Goal: Navigation & Orientation: Find specific page/section

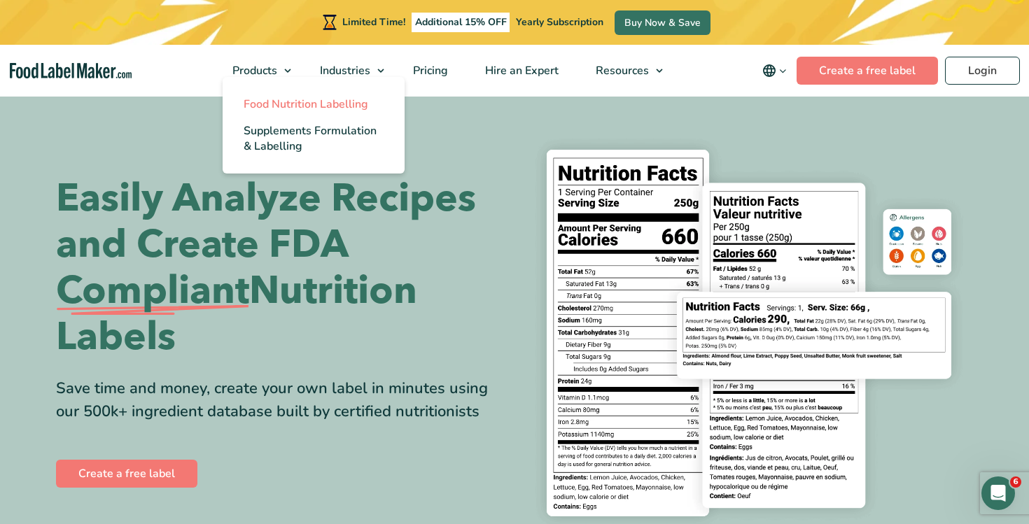
click at [279, 100] on span "Food Nutrition Labelling" at bounding box center [306, 104] width 125 height 15
click at [279, 97] on span "Food Nutrition Labelling" at bounding box center [306, 104] width 125 height 15
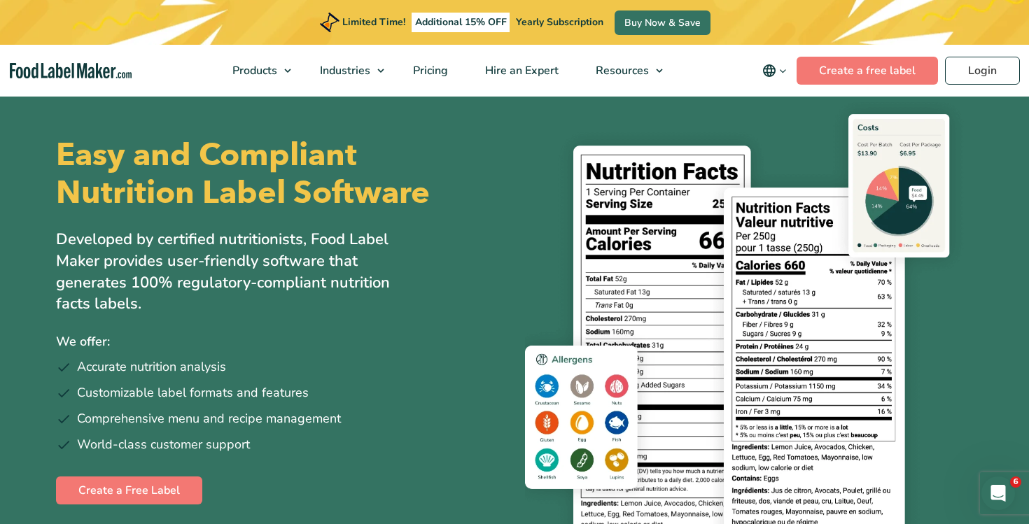
click at [783, 69] on icon "main navigation" at bounding box center [783, 71] width 11 height 11
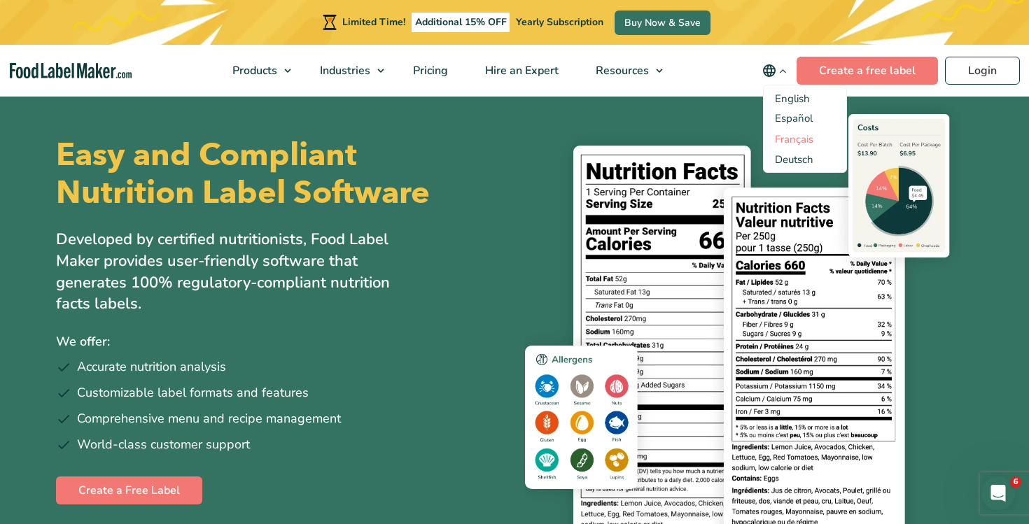
click at [790, 139] on link "Français" at bounding box center [794, 139] width 39 height 14
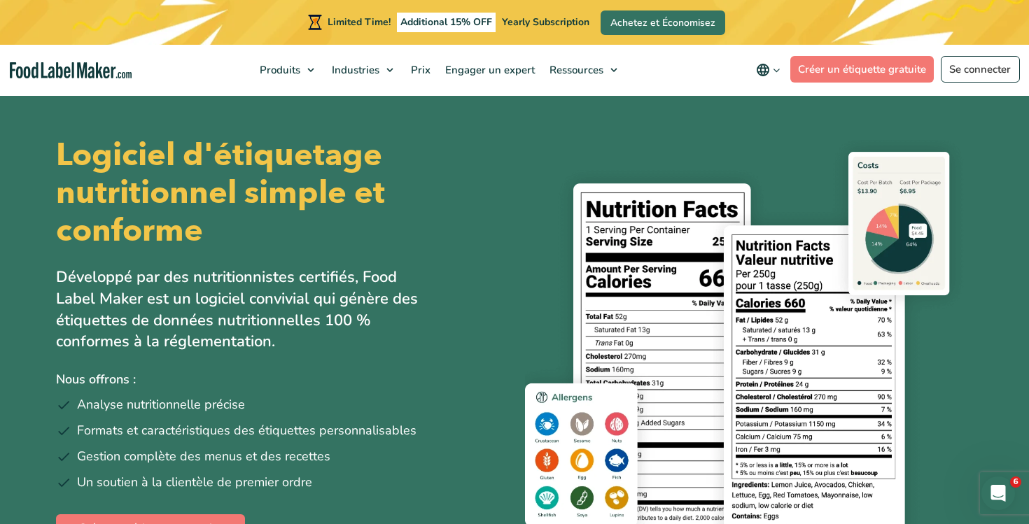
click at [770, 83] on button "main navigation" at bounding box center [768, 70] width 44 height 28
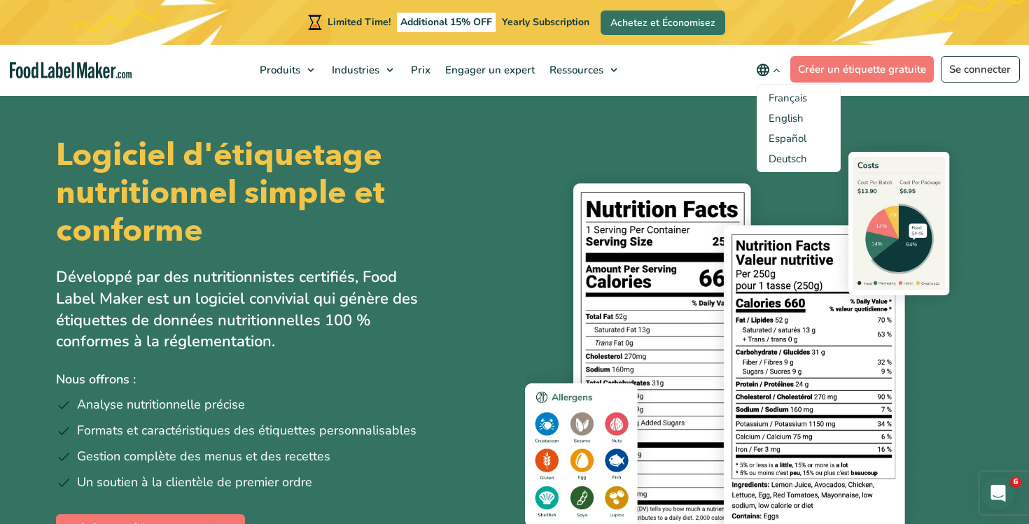
click at [800, 130] on ul "English Español Deutsch" at bounding box center [799, 138] width 60 height 57
click at [798, 136] on link "Español" at bounding box center [788, 139] width 38 height 14
